Goal: Task Accomplishment & Management: Use online tool/utility

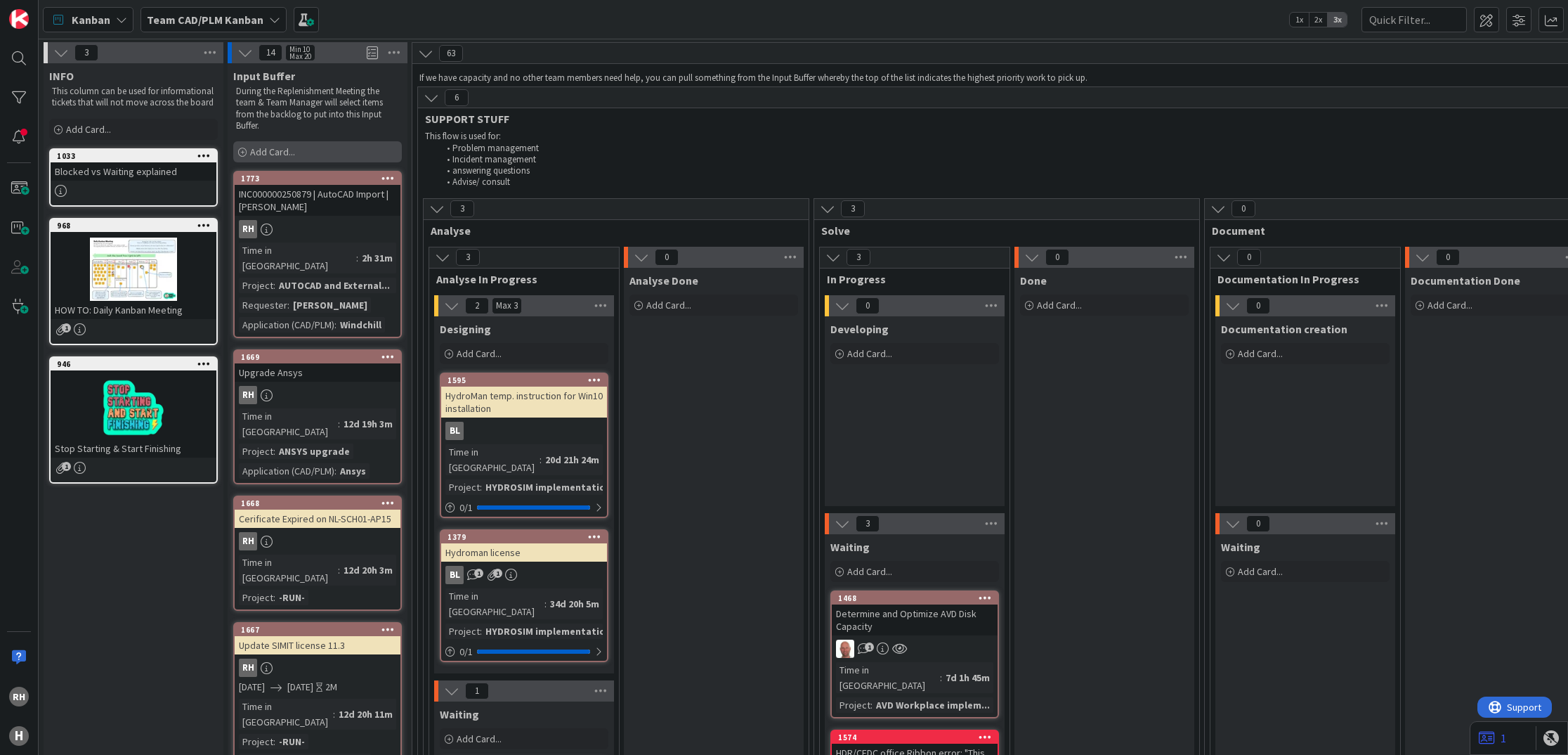
click at [369, 148] on div "Add Card..." at bounding box center [318, 151] width 169 height 21
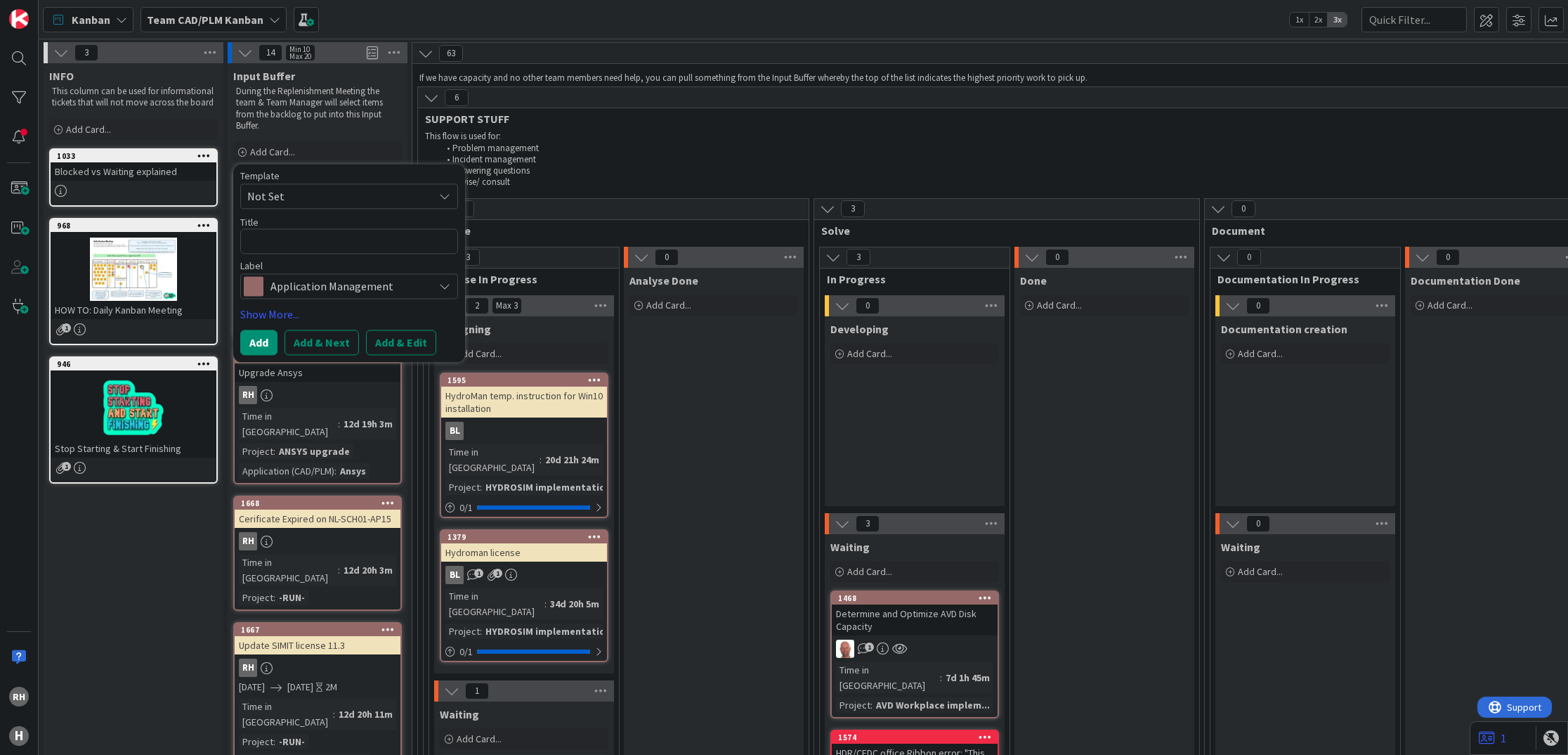
click at [336, 233] on textarea at bounding box center [349, 241] width 218 height 25
click at [403, 340] on button "Add & Edit" at bounding box center [401, 342] width 71 height 25
click at [302, 239] on textarea at bounding box center [349, 241] width 218 height 25
type textarea "x"
type textarea "R"
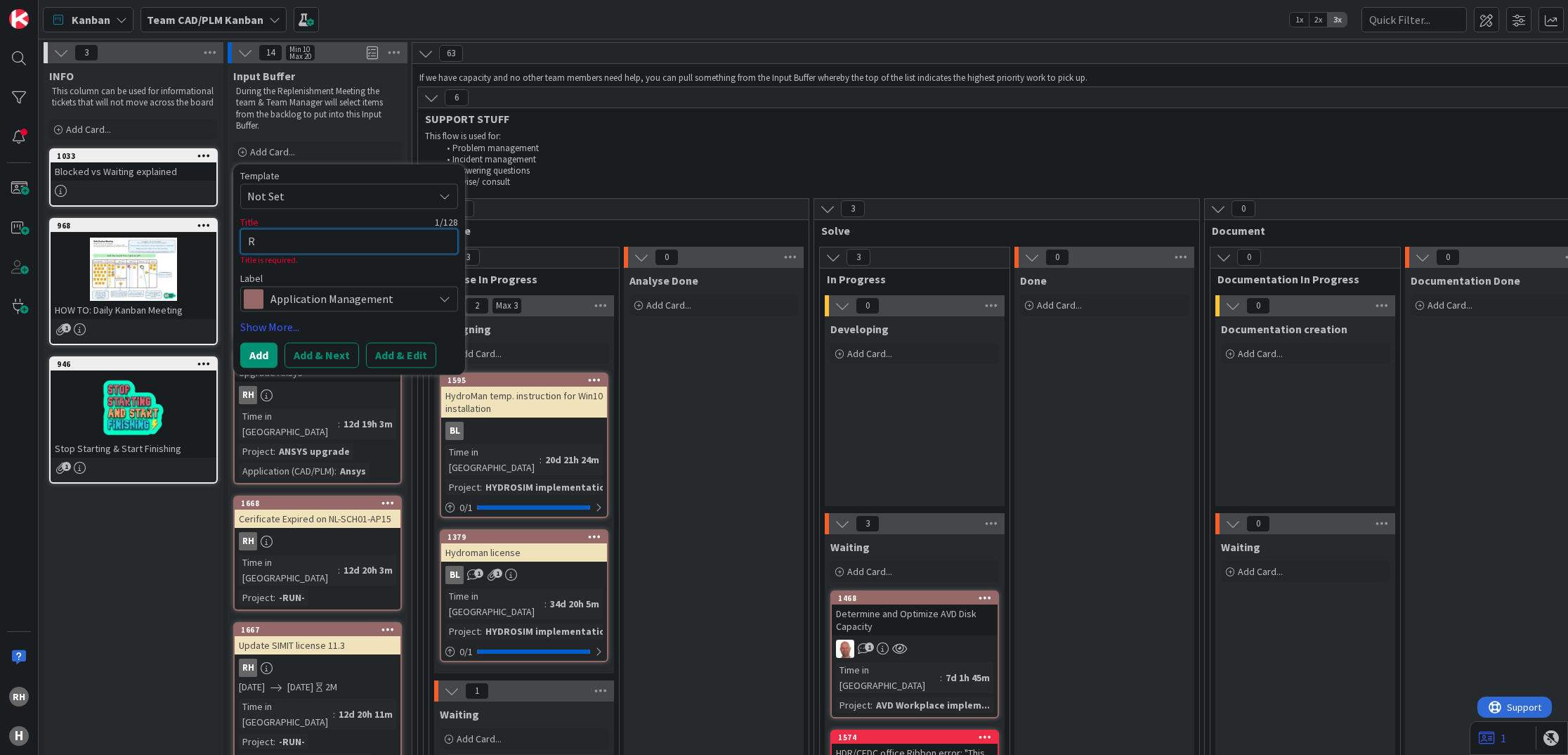
type textarea "x"
type textarea "R."
type textarea "x"
type textarea "R."
type textarea "x"
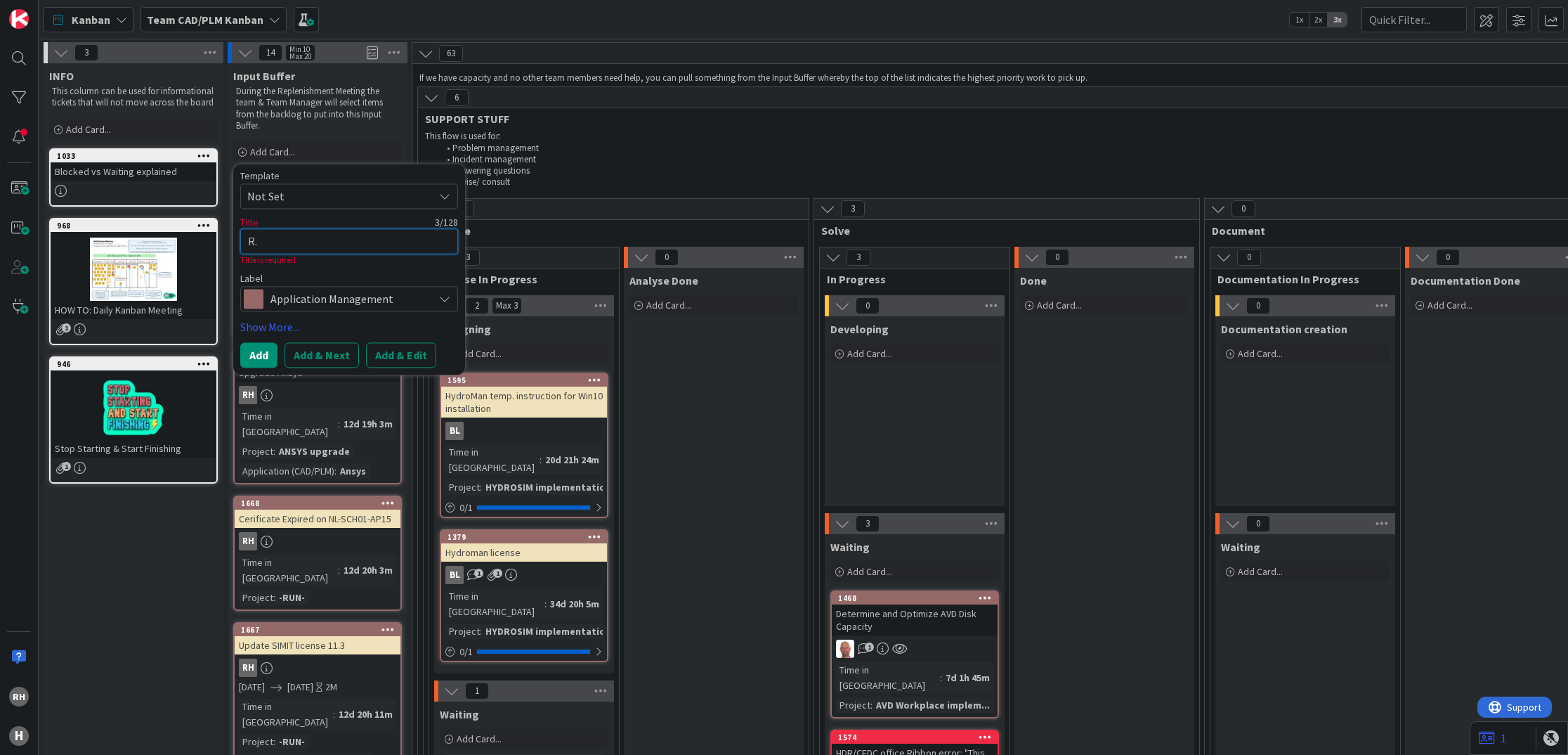
type textarea "R. S"
type textarea "x"
type textarea "R. Su"
type textarea "x"
type textarea "R. Sui"
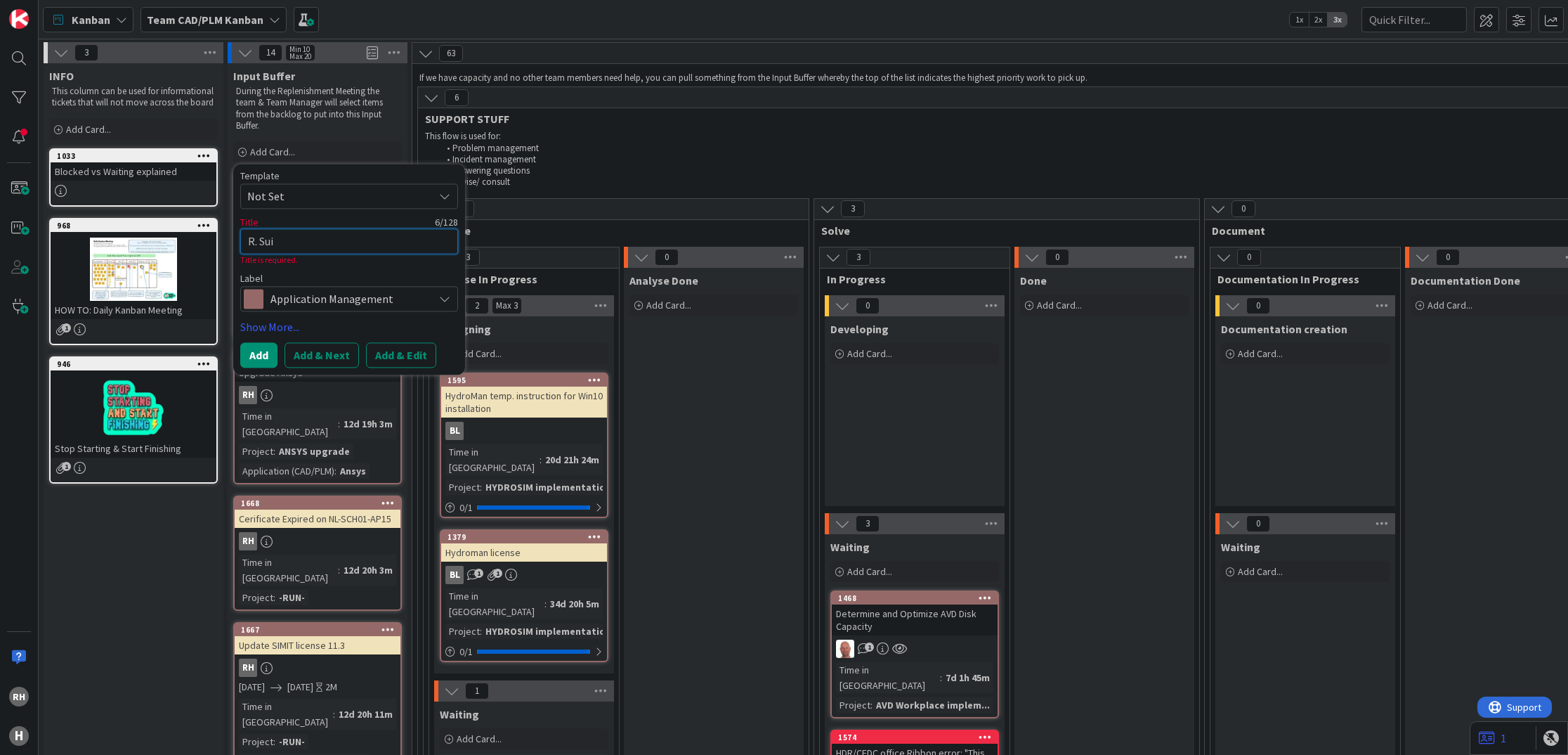
type textarea "x"
type textarea "R. Suij"
type textarea "x"
type textarea "[PERSON_NAME]"
type textarea "x"
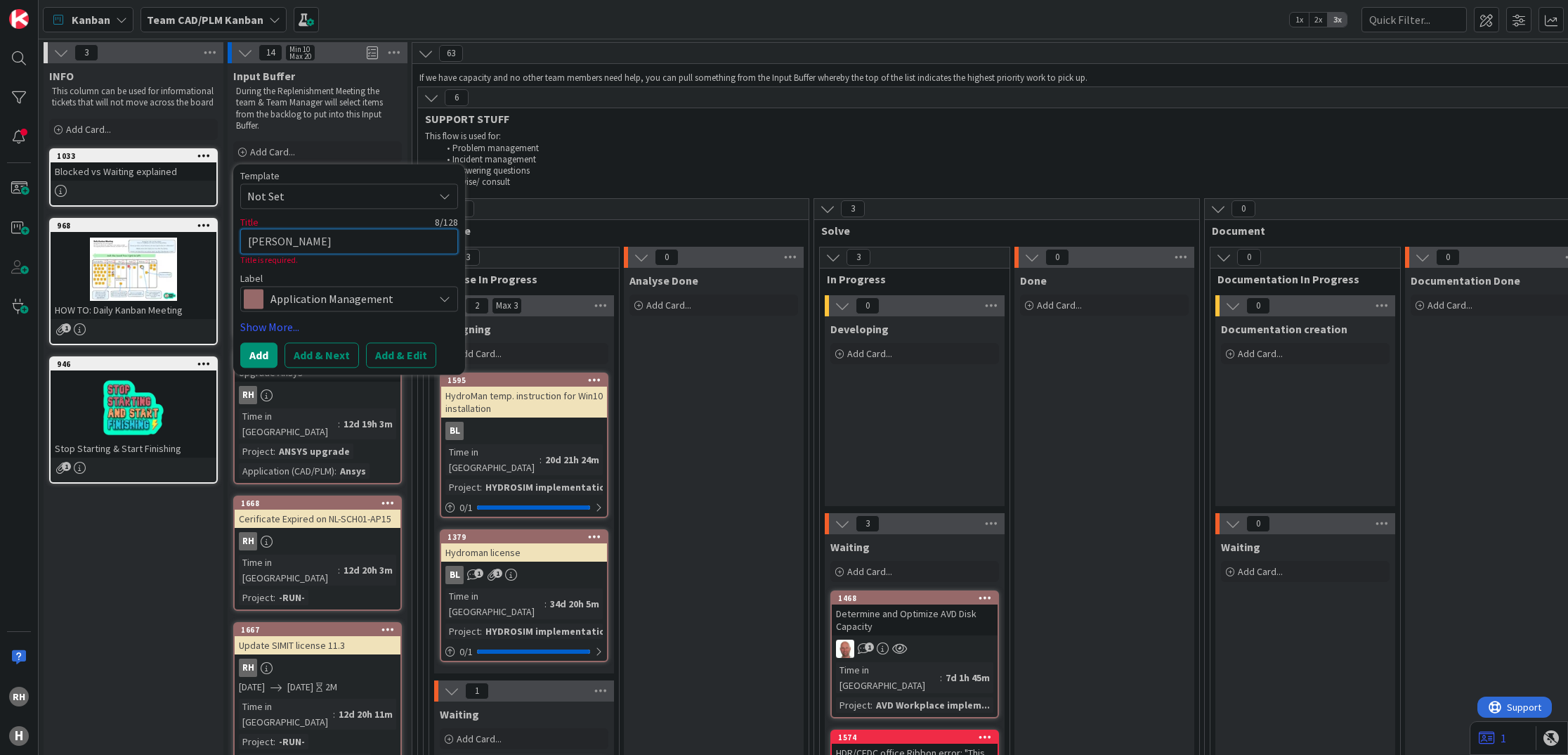
type textarea "R. Suijke"
type textarea "x"
type textarea "R. Suijker"
type textarea "x"
type textarea "R. Suijkerb"
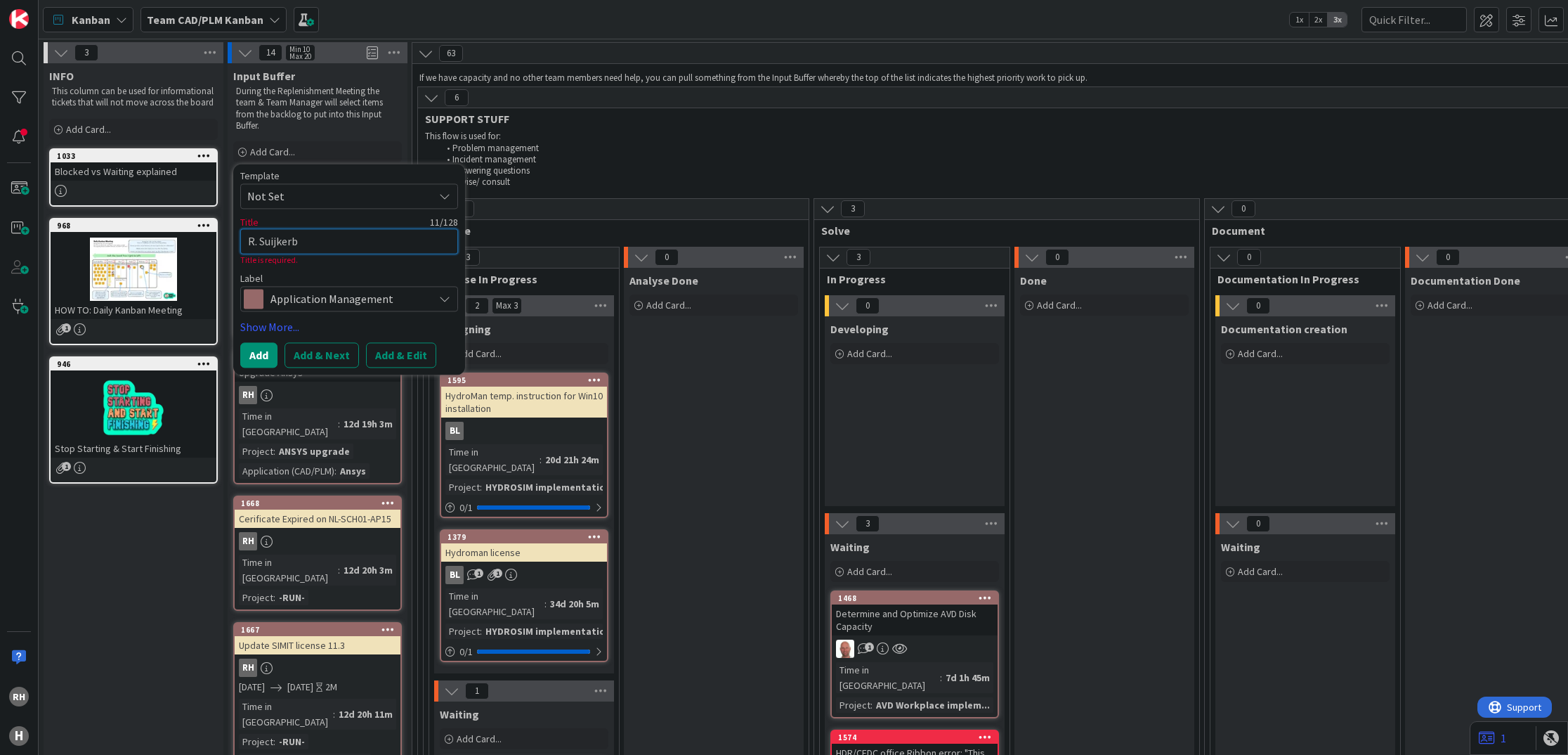
type textarea "x"
type textarea "R. Suijkerbu"
type textarea "x"
type textarea "R. Suijkerbui"
type textarea "x"
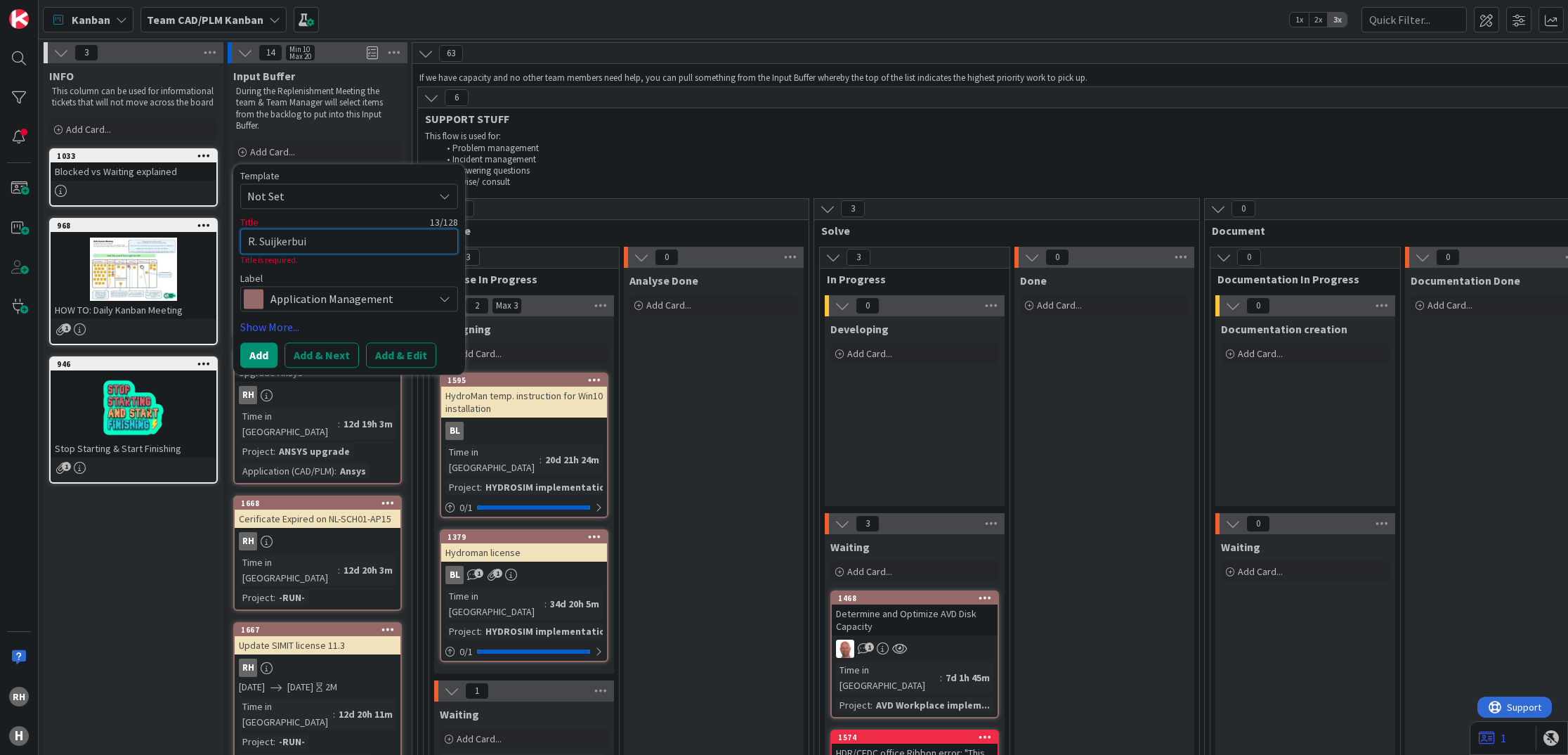
type textarea "R. Suijkerbuij"
type textarea "x"
type textarea "R. Suijkerbui"
type textarea "x"
type textarea "R. Suijkerbuik"
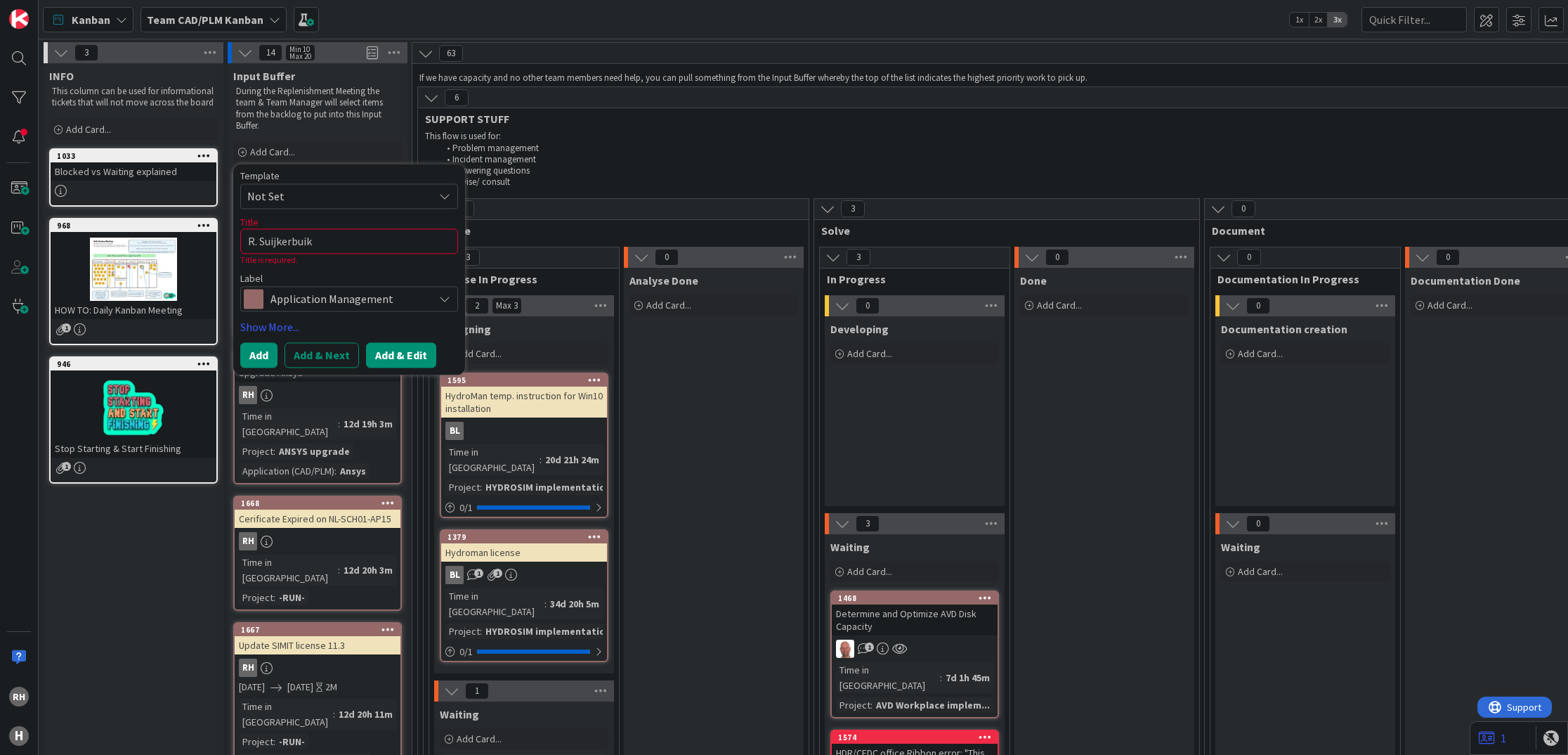
click at [404, 359] on button "Add & Edit" at bounding box center [401, 355] width 71 height 25
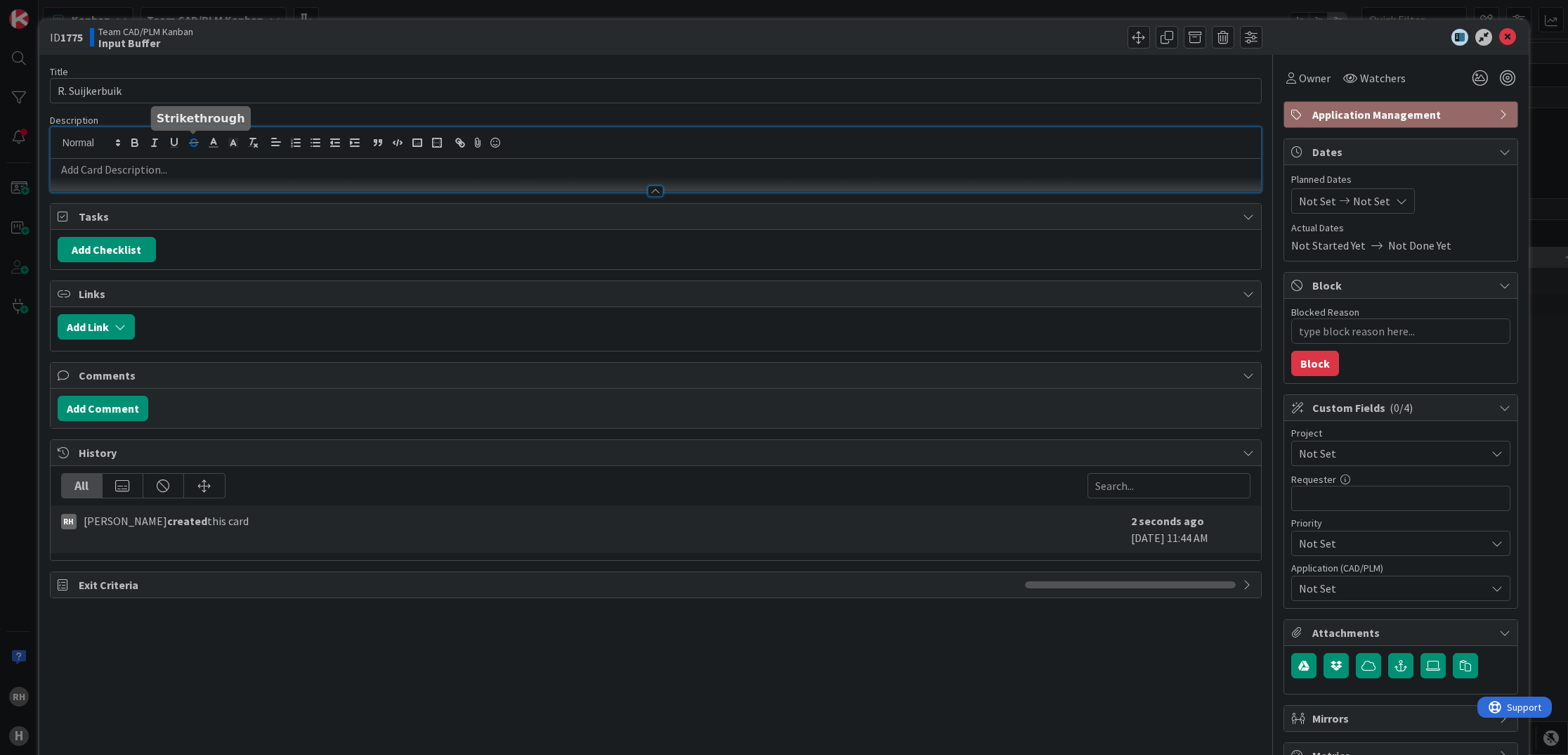
click at [193, 134] on body "RH H Kanban Team CAD/PLM Kanban 1x 2x 3x 3 INFO This column can be used for inf…" at bounding box center [784, 378] width 1568 height 755
click at [178, 174] on p at bounding box center [656, 170] width 1197 height 16
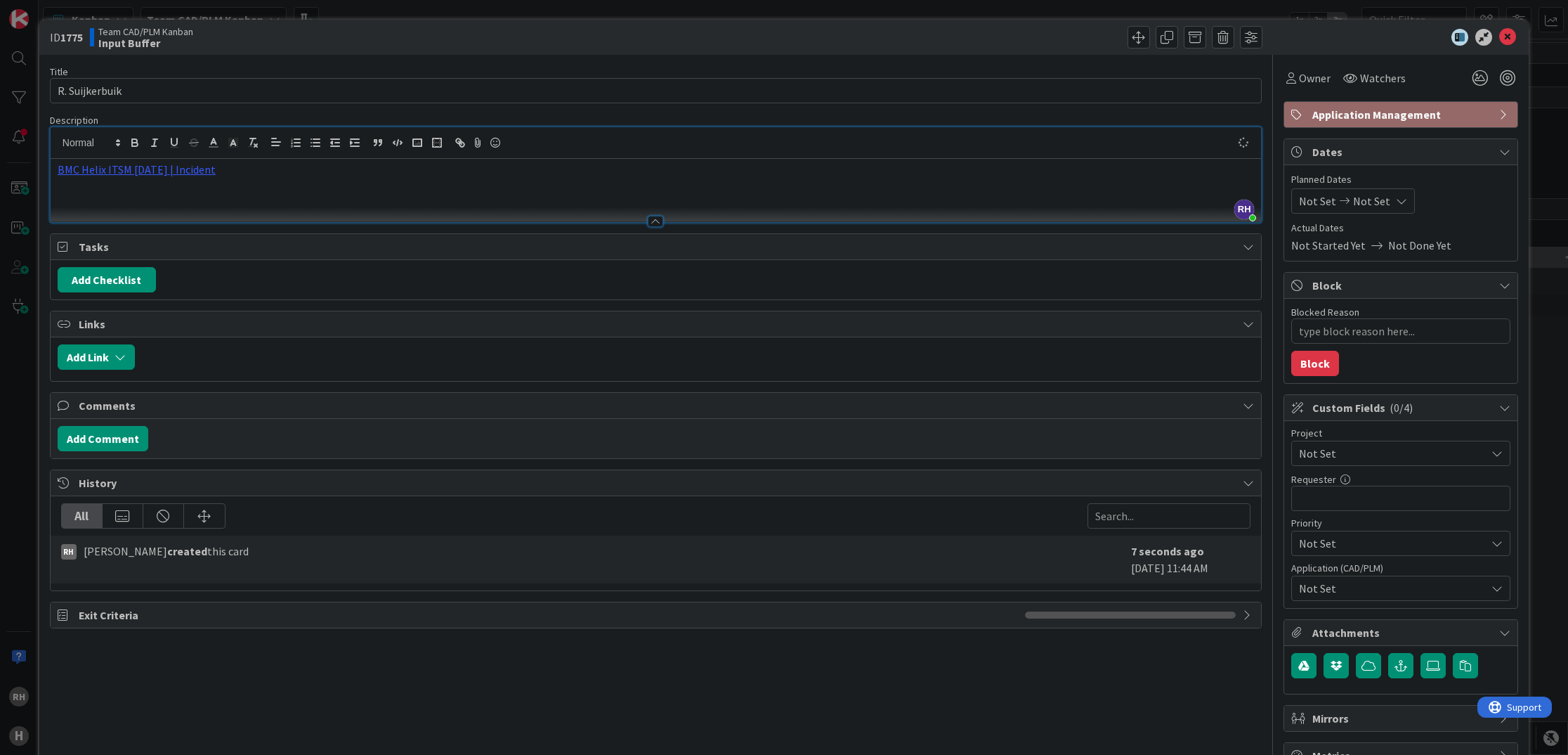
type textarea "x"
click at [57, 91] on input "R. Suijkerbuik" at bounding box center [656, 91] width 1212 height 25
paste input "INC000000250885"
type input "INC000000250885R. Suijkerbuik"
type textarea "x"
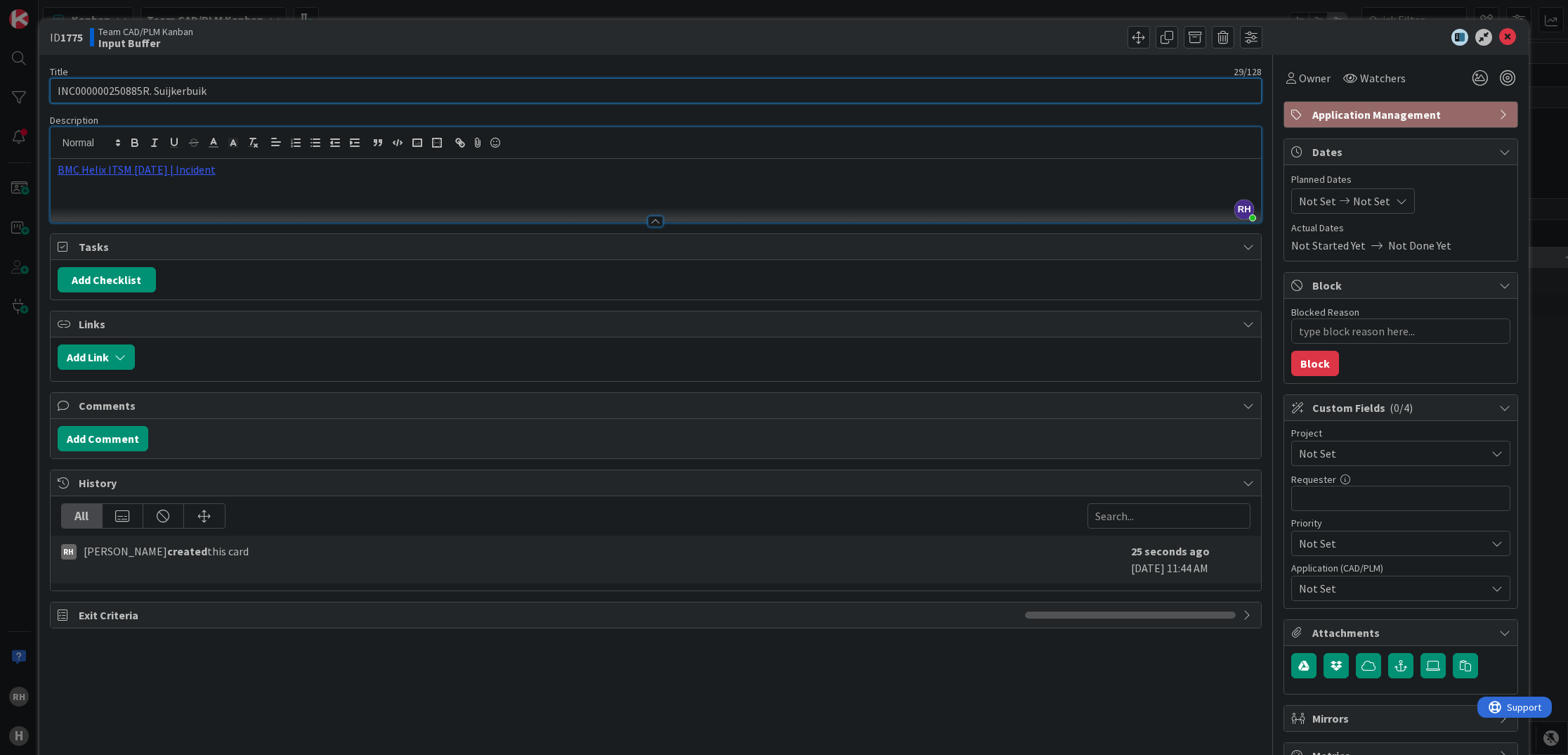
type input "INC000000250885 R. Suijkerbuik"
type textarea "x"
type input "INC000000250885 -R. Suijkerbuik"
type textarea "x"
type input "INC000000250885 - R. Suijkerbuik"
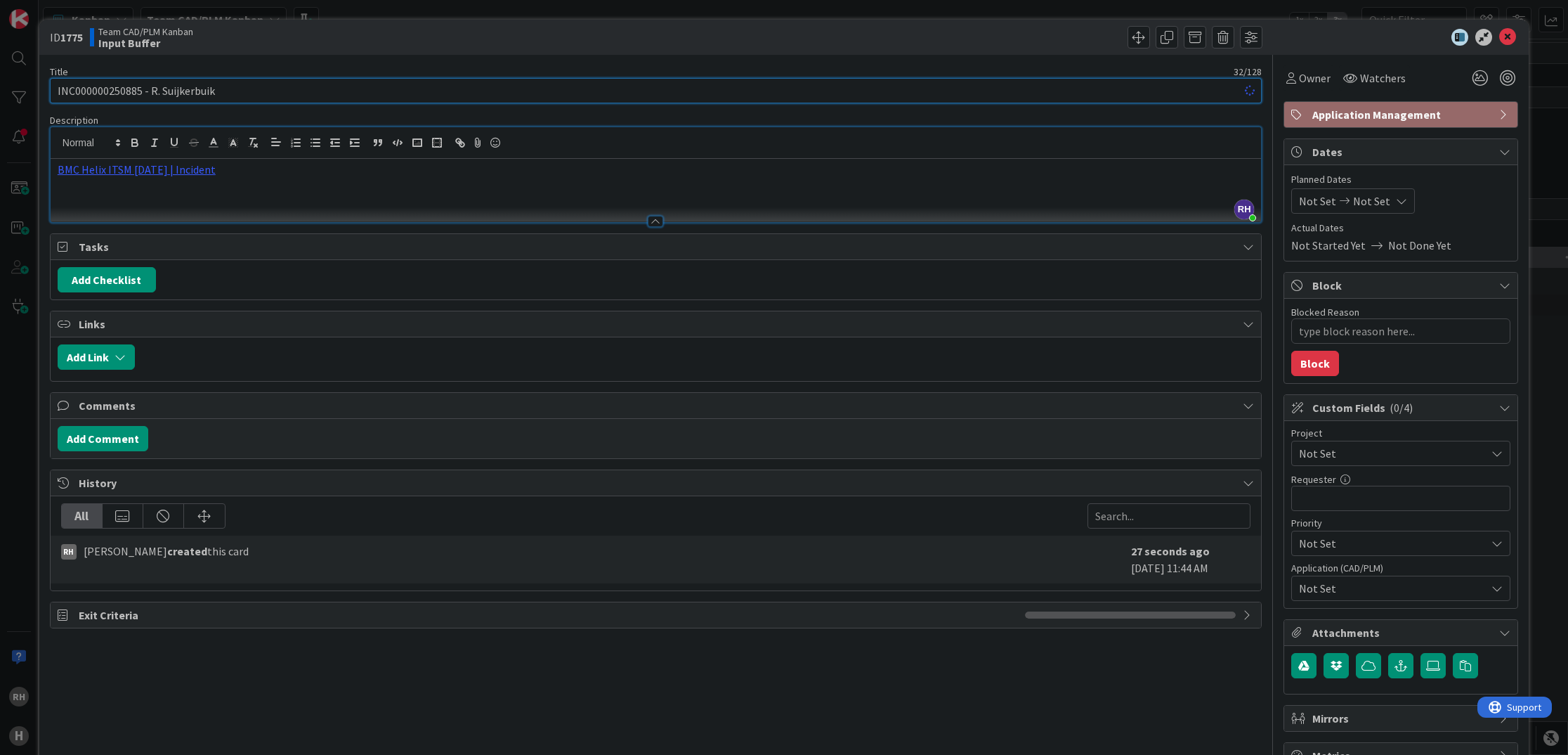
type textarea "x"
type input "INC000000250885 - R. Suijkerbuijk"
type textarea "x"
type input "INC000000250885 - R. Suijkerbuijk"
drag, startPoint x: 904, startPoint y: 293, endPoint x: 904, endPoint y: 283, distance: 10.0
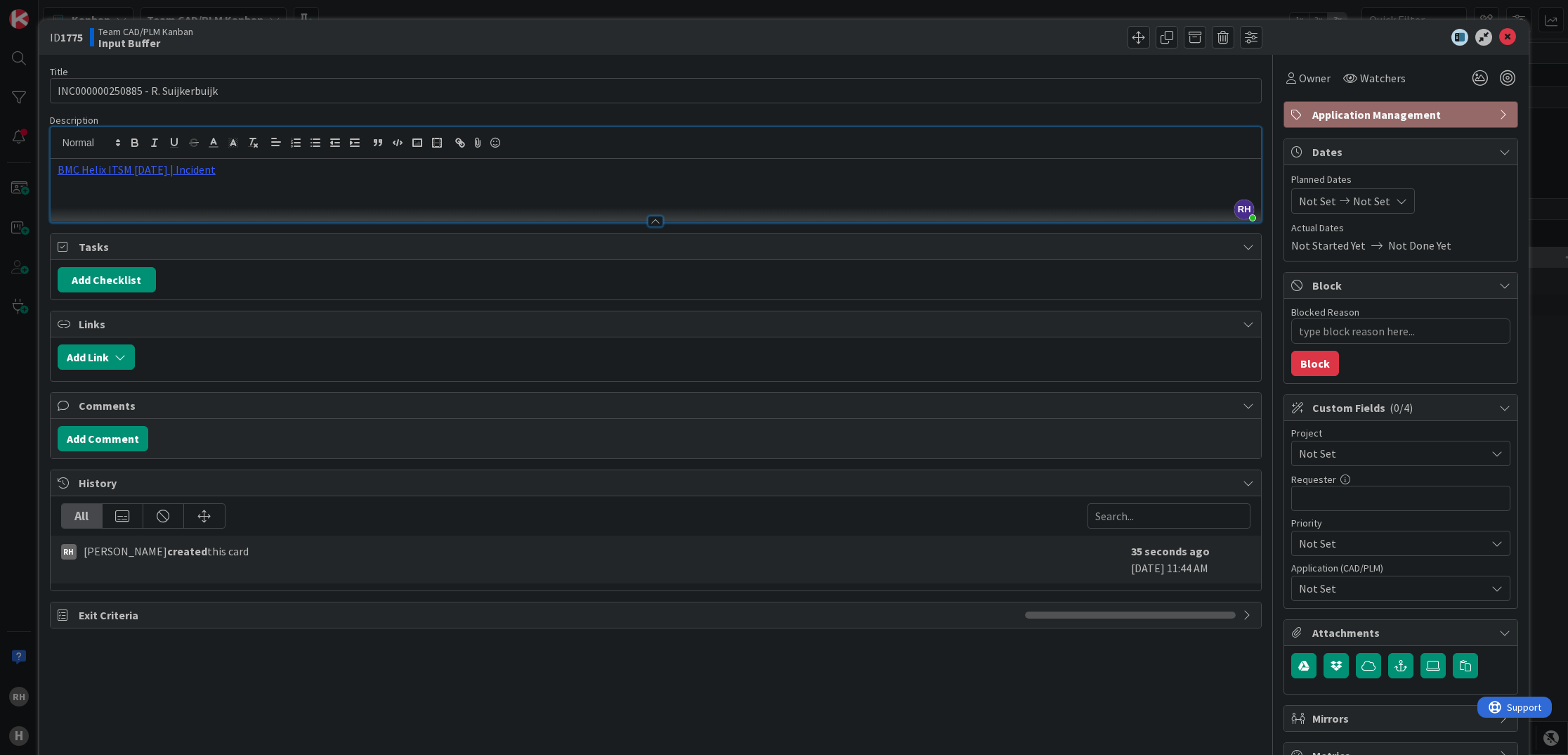
click at [904, 285] on div "Add Checklist" at bounding box center [656, 279] width 1211 height 39
click at [1500, 31] on icon at bounding box center [1508, 38] width 17 height 17
